Goal: Information Seeking & Learning: Learn about a topic

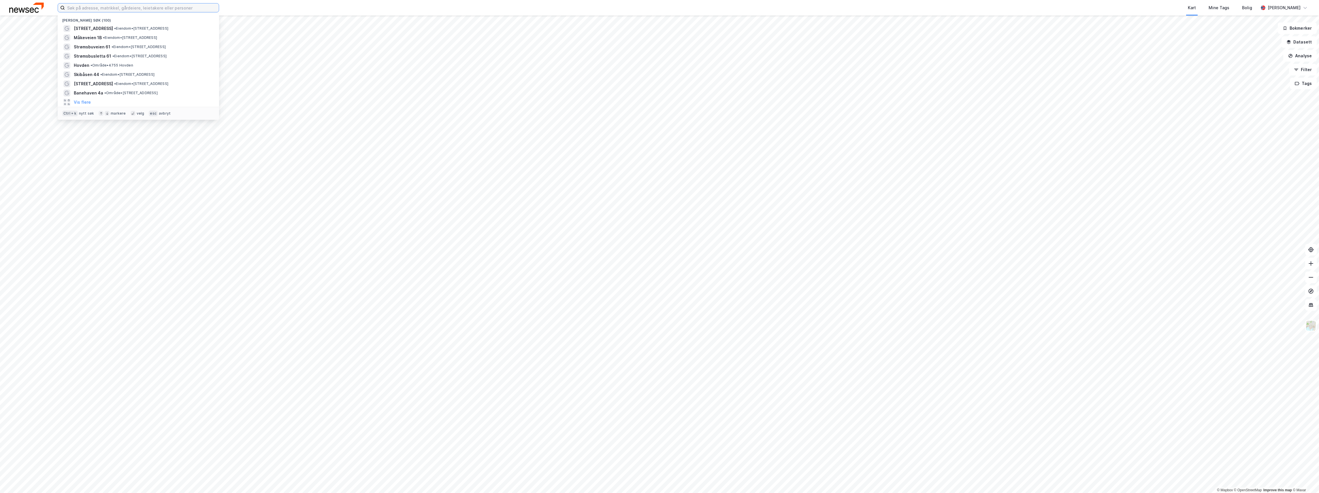
click at [91, 9] on input at bounding box center [142, 7] width 154 height 9
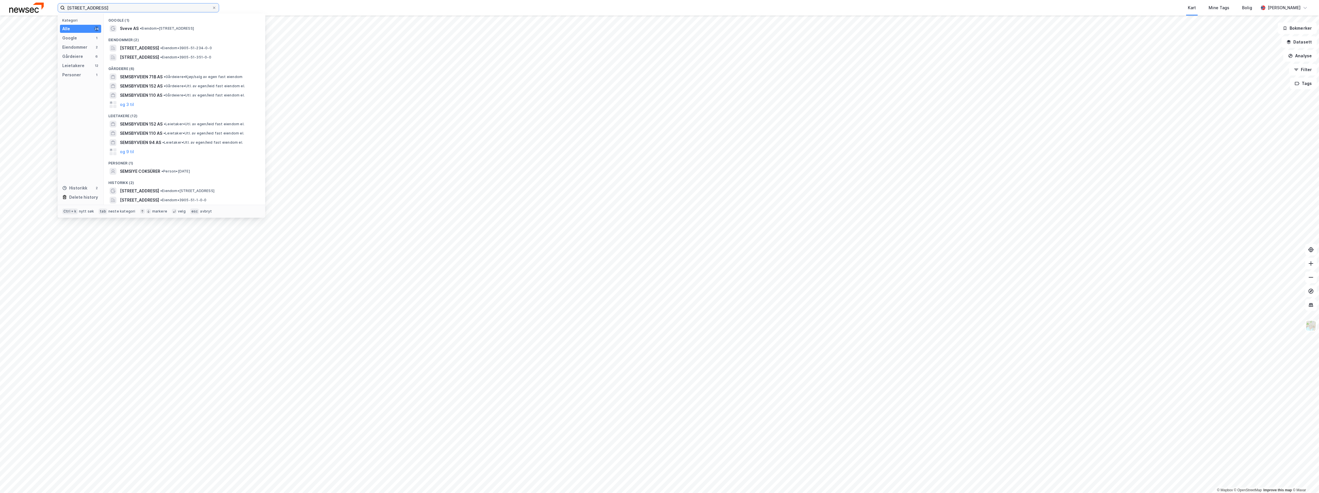
type input "[STREET_ADDRESS]"
click at [137, 28] on span "[STREET_ADDRESS]" at bounding box center [139, 28] width 39 height 7
